Goal: Task Accomplishment & Management: Manage account settings

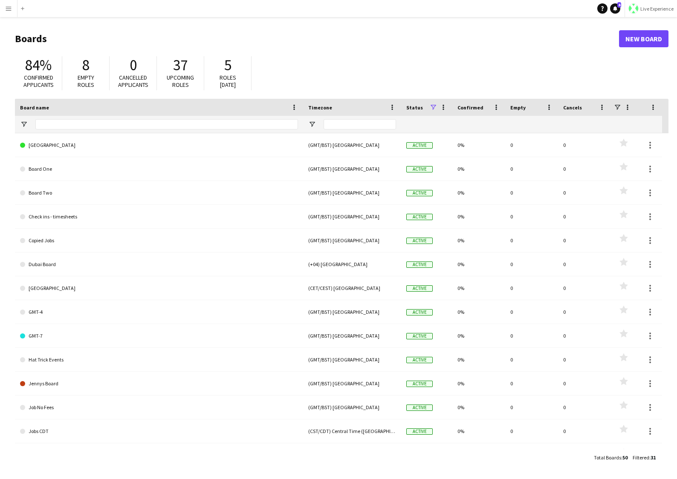
click at [8, 11] on app-icon "Menu" at bounding box center [8, 8] width 7 height 7
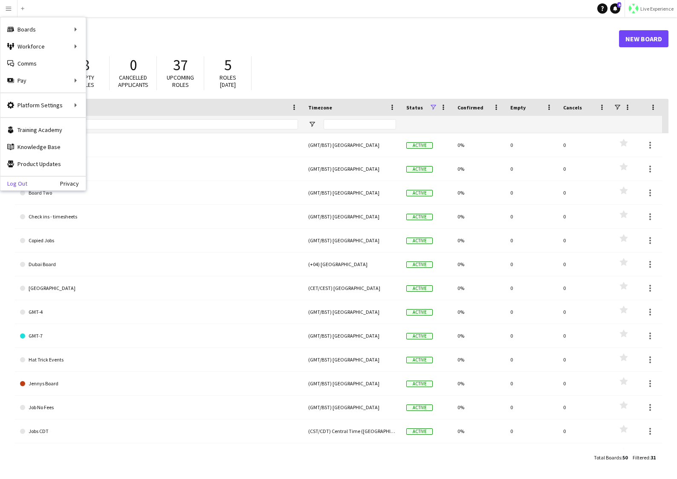
click at [23, 186] on link "Log Out" at bounding box center [13, 183] width 27 height 7
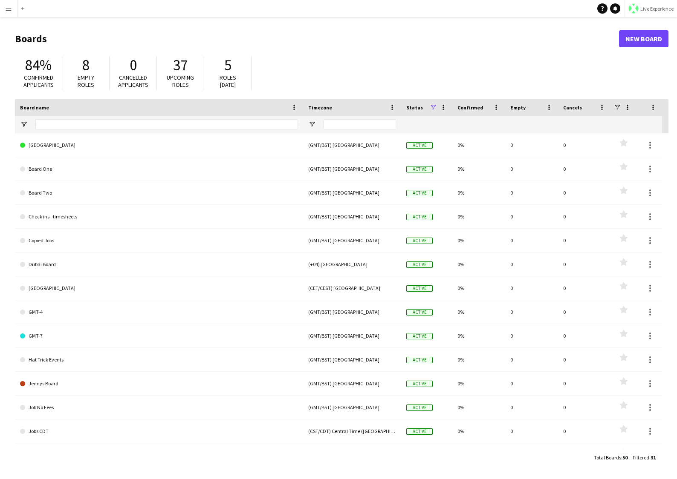
click at [658, 10] on span "Live Experience" at bounding box center [656, 9] width 33 height 6
click at [634, 52] on link "Walls Productions" at bounding box center [641, 56] width 71 height 17
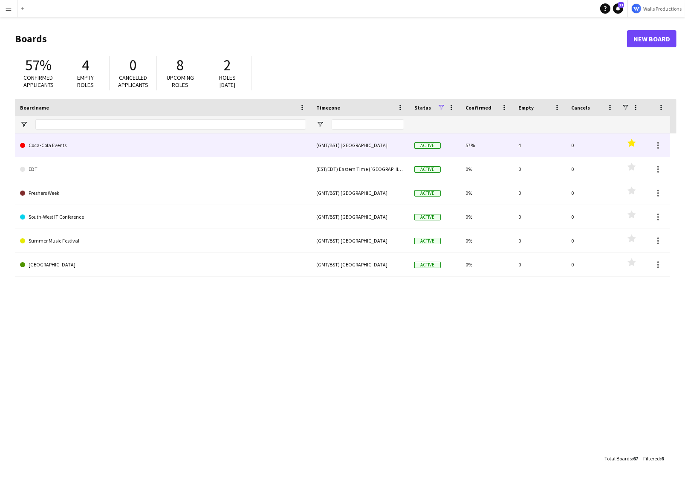
click at [89, 148] on link "Coca-Cola Events" at bounding box center [163, 145] width 286 height 24
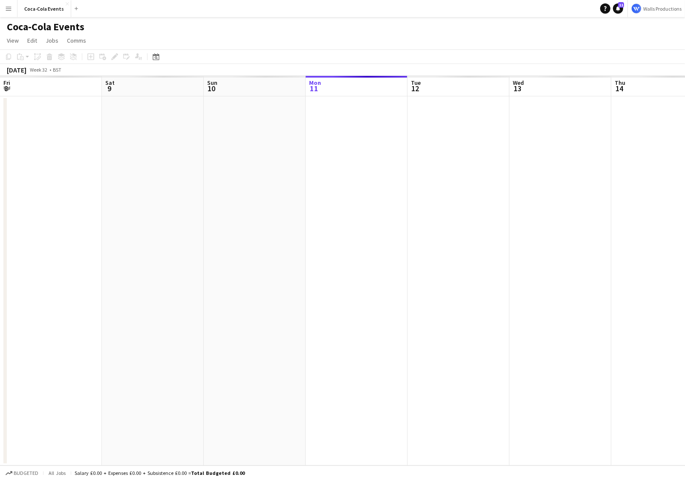
scroll to position [0, 204]
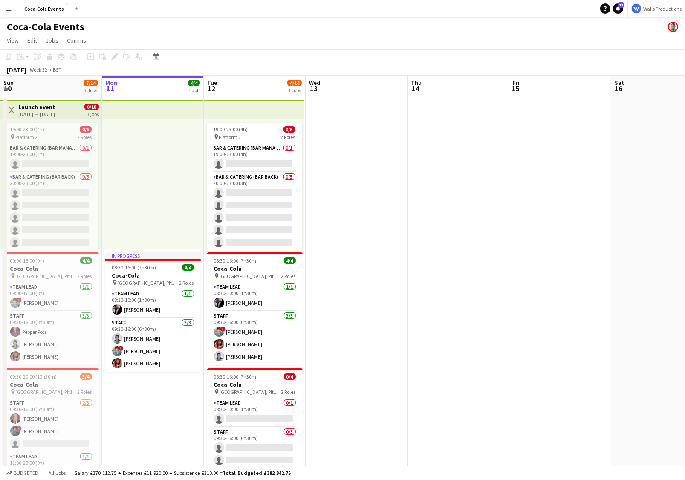
click at [250, 107] on app-top-bar at bounding box center [254, 109] width 101 height 19
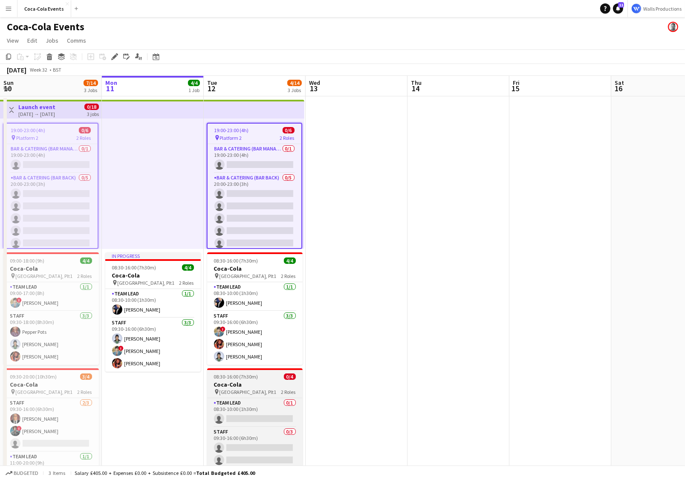
click at [274, 392] on div "pin [STREET_ADDRESS] Roles" at bounding box center [254, 391] width 95 height 7
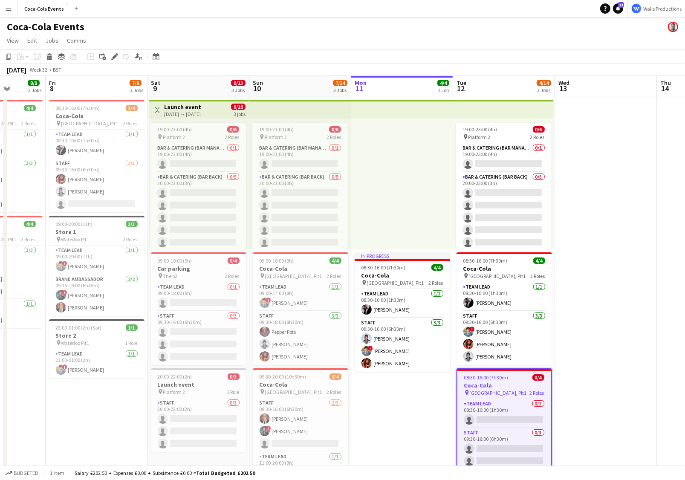
scroll to position [0, 228]
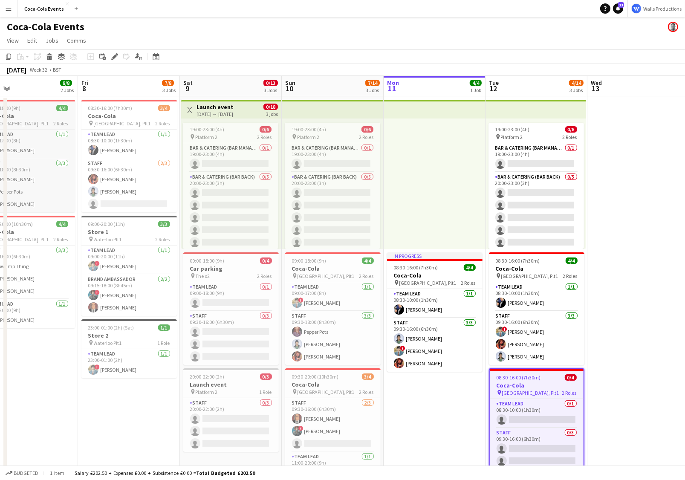
click at [33, 118] on h3 "Coca-Cola" at bounding box center [27, 116] width 95 height 8
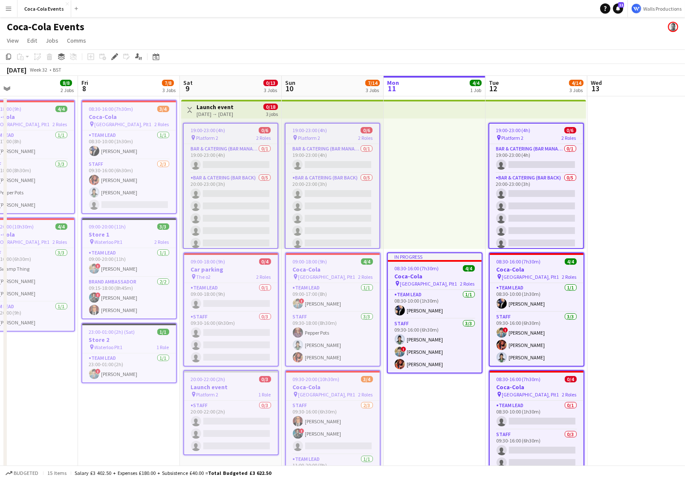
click at [552, 383] on h3 "Coca-Cola" at bounding box center [537, 387] width 94 height 8
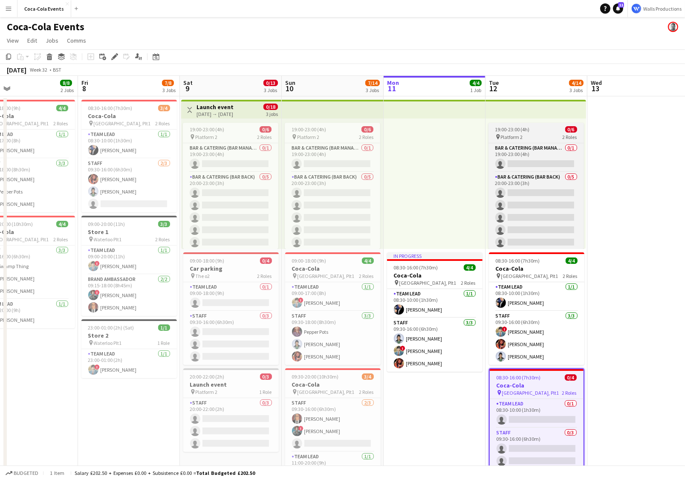
click at [516, 134] on span "Platform 2" at bounding box center [512, 137] width 22 height 6
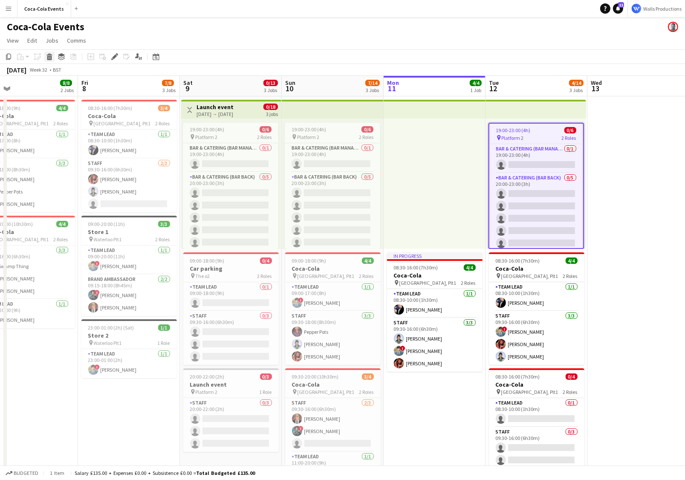
click at [50, 55] on icon at bounding box center [49, 54] width 6 height 2
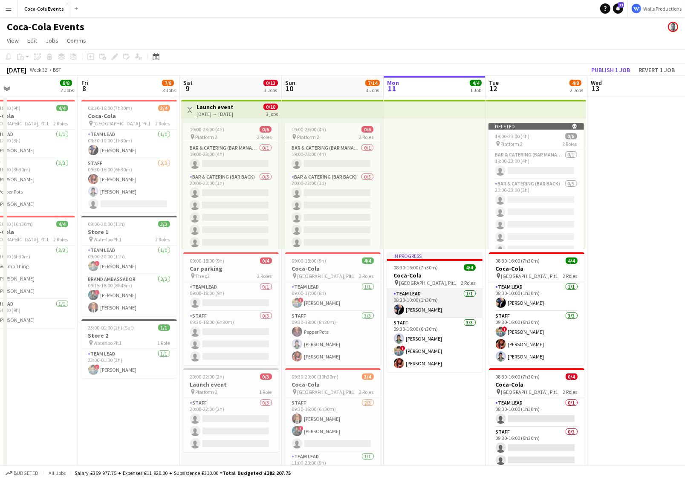
click at [413, 290] on app-card-role "Team Lead [DATE] 08:30-10:00 (1h30m) [PERSON_NAME]" at bounding box center [434, 303] width 95 height 29
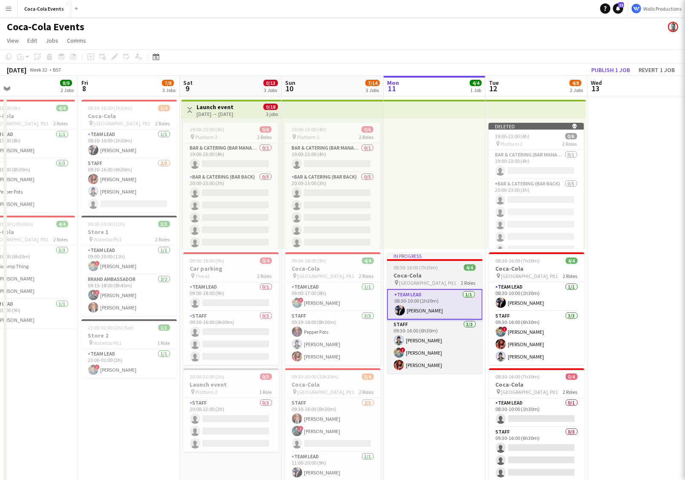
click at [409, 271] on h3 "Coca-Cola" at bounding box center [434, 275] width 95 height 8
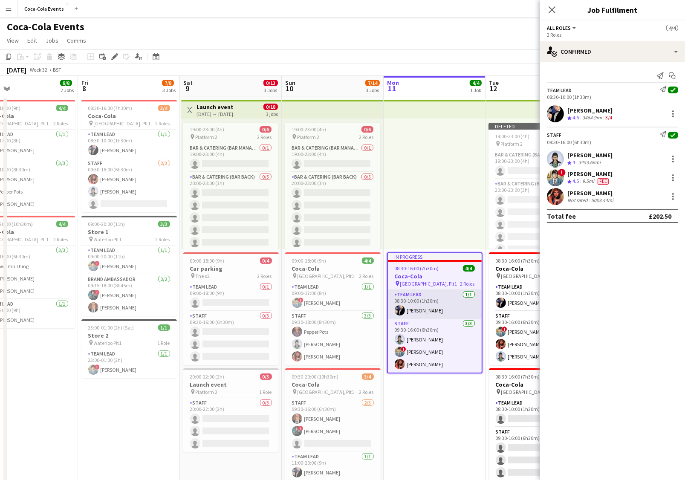
click at [432, 309] on app-card-role "Team Lead [DATE] 08:30-10:00 (1h30m) [PERSON_NAME]" at bounding box center [435, 304] width 94 height 29
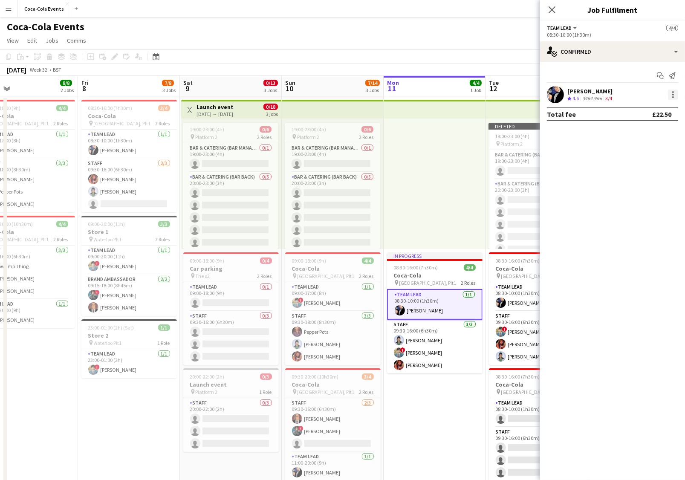
click at [673, 96] on div at bounding box center [673, 94] width 10 height 10
click at [654, 196] on span "Remove" at bounding box center [645, 192] width 53 height 8
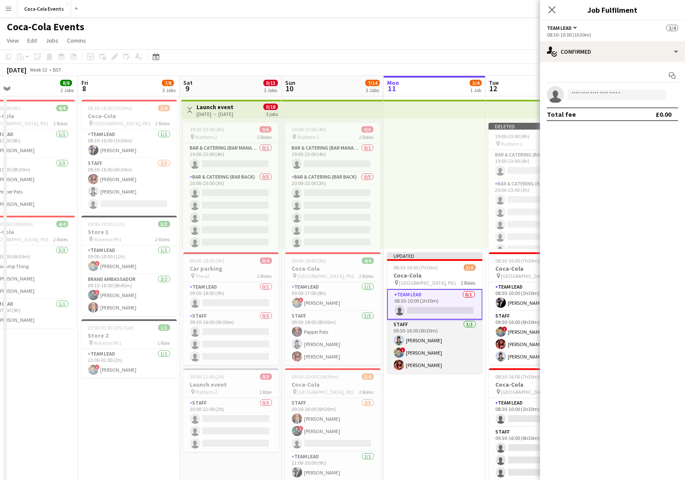
click at [421, 339] on app-card-role "Staff [DATE] 09:30-16:00 (6h30m) [PERSON_NAME] ! [PERSON_NAME] [PERSON_NAME]" at bounding box center [434, 347] width 95 height 54
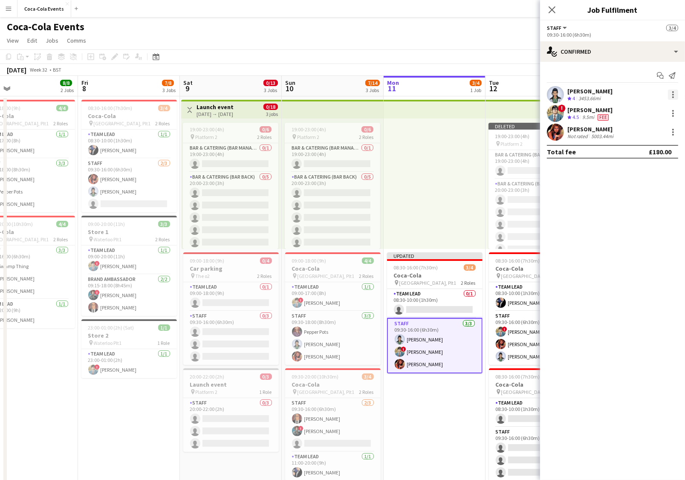
click at [668, 95] on div at bounding box center [673, 94] width 10 height 10
click at [636, 194] on span "Remove" at bounding box center [632, 191] width 26 height 7
click at [672, 92] on div at bounding box center [673, 92] width 2 height 2
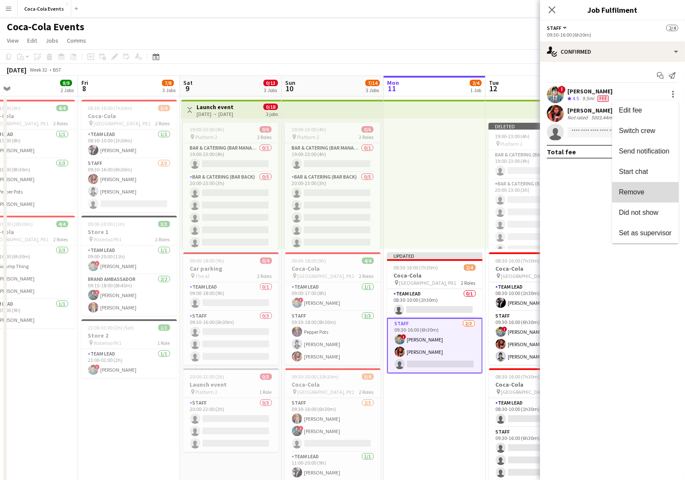
click at [649, 188] on button "Remove" at bounding box center [645, 192] width 66 height 20
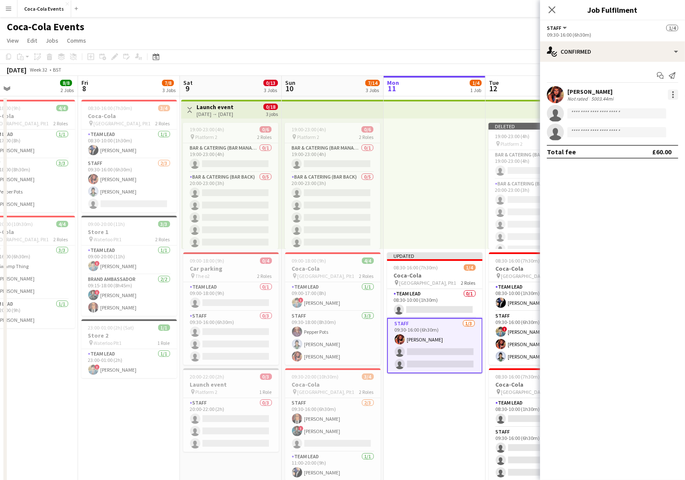
click at [674, 93] on div at bounding box center [673, 94] width 10 height 10
click at [650, 195] on span "Remove" at bounding box center [645, 192] width 53 height 8
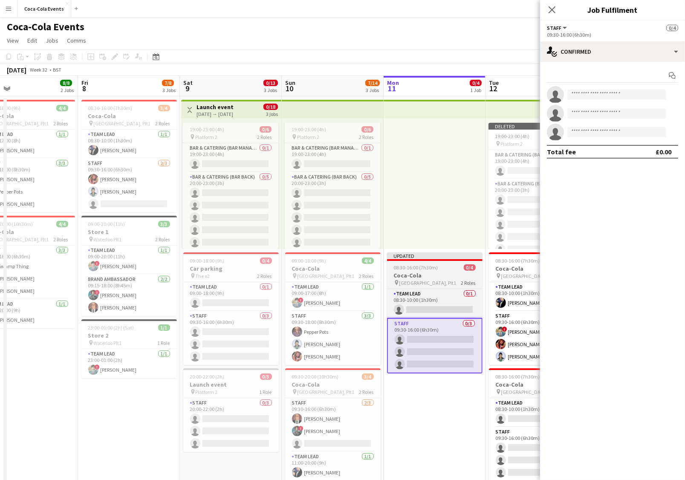
click at [436, 276] on h3 "Coca-Cola" at bounding box center [434, 275] width 95 height 8
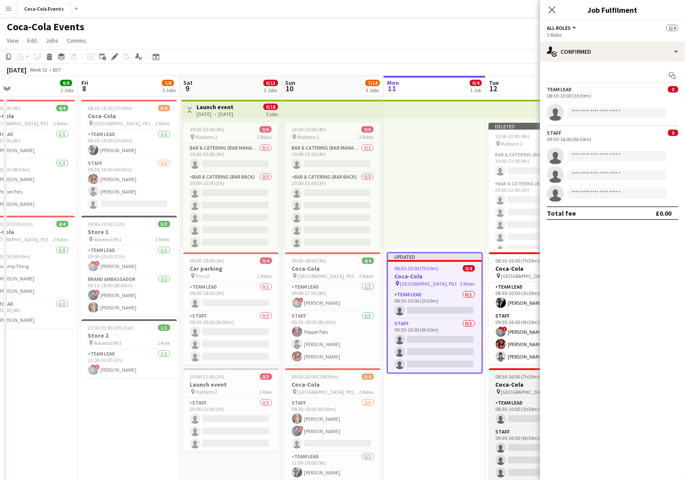
click at [500, 376] on span "08:30-16:00 (7h30m)" at bounding box center [518, 376] width 44 height 6
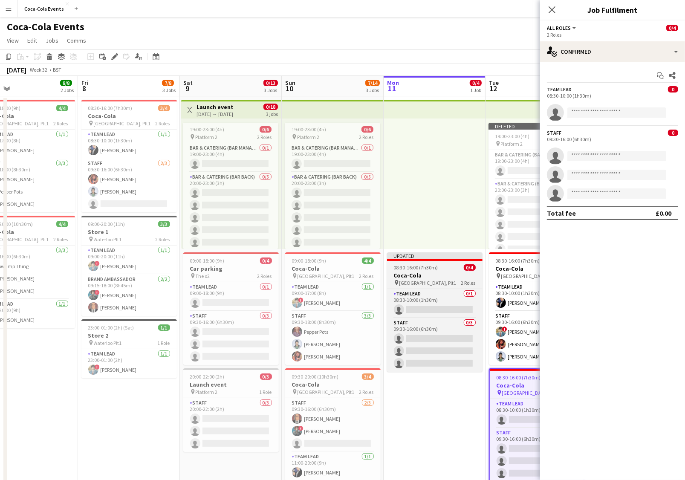
click at [414, 257] on div "Updated" at bounding box center [434, 255] width 95 height 7
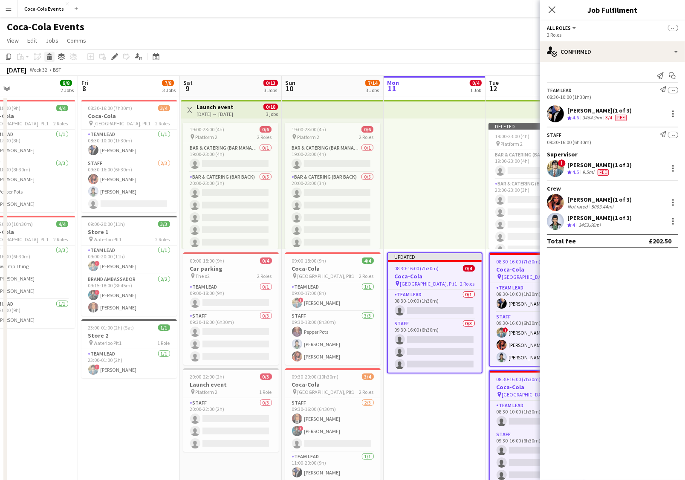
click at [46, 55] on div "Delete" at bounding box center [49, 57] width 10 height 10
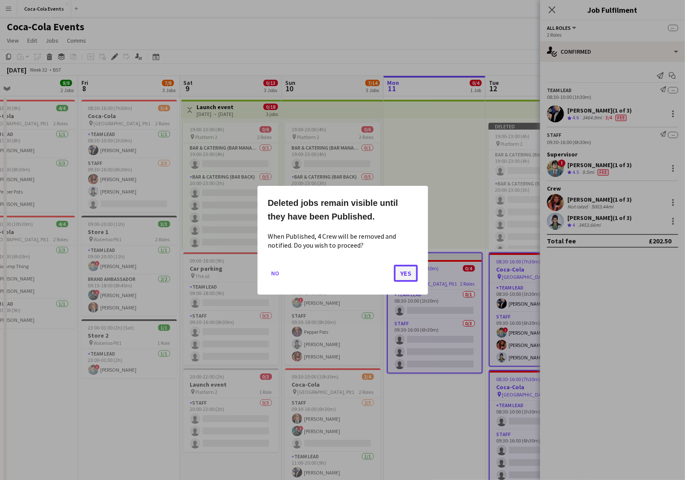
click at [402, 271] on button "Yes" at bounding box center [406, 272] width 24 height 17
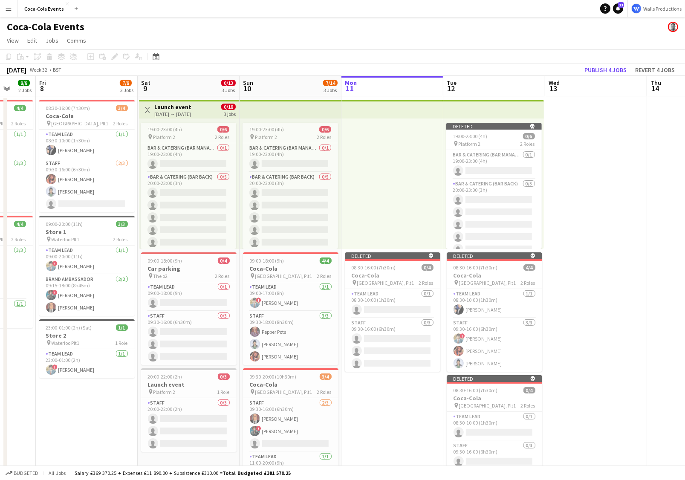
scroll to position [0, 289]
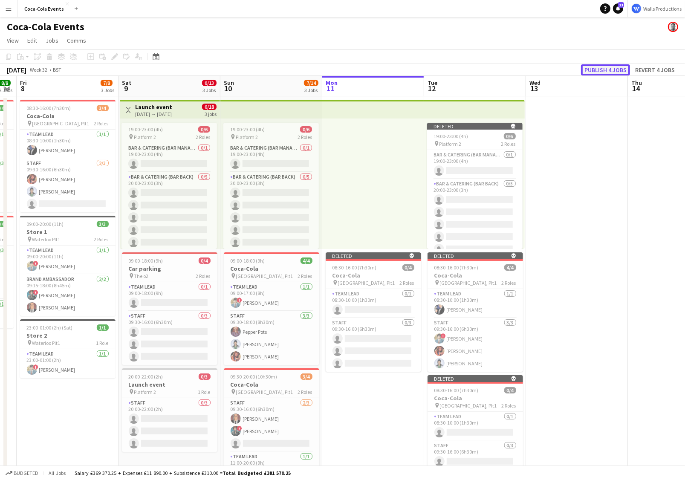
click at [598, 70] on button "Publish 4 jobs" at bounding box center [605, 69] width 49 height 11
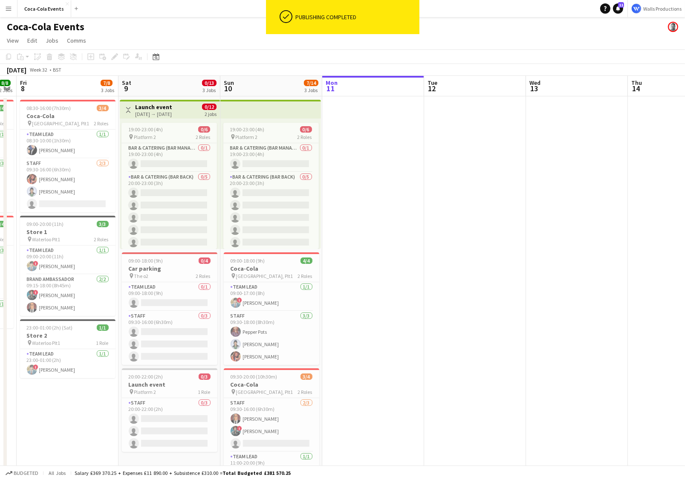
scroll to position [0, 289]
click at [406, 231] on app-date-cell at bounding box center [373, 297] width 102 height 403
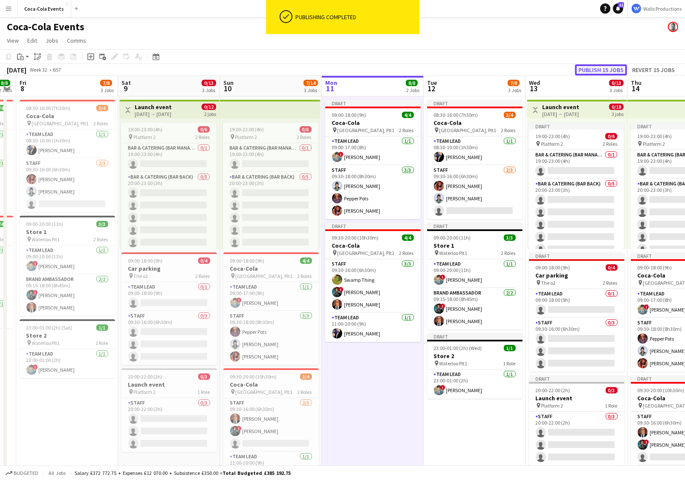
click at [608, 68] on button "Publish 15 jobs" at bounding box center [601, 69] width 52 height 11
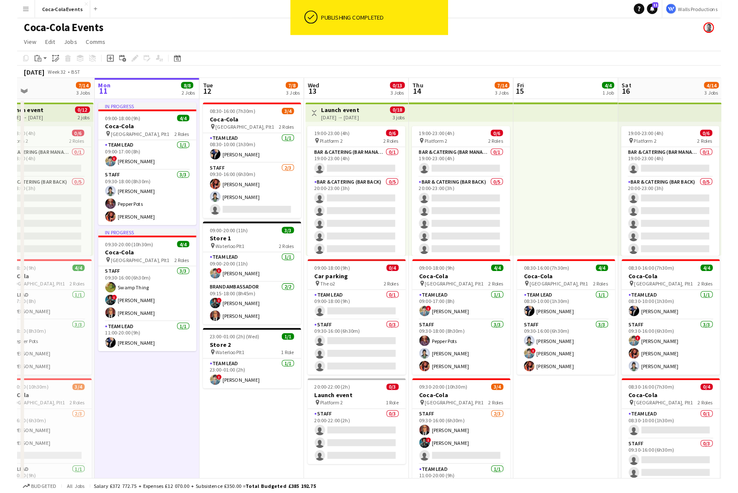
scroll to position [0, 332]
